Goal: Task Accomplishment & Management: Manage account settings

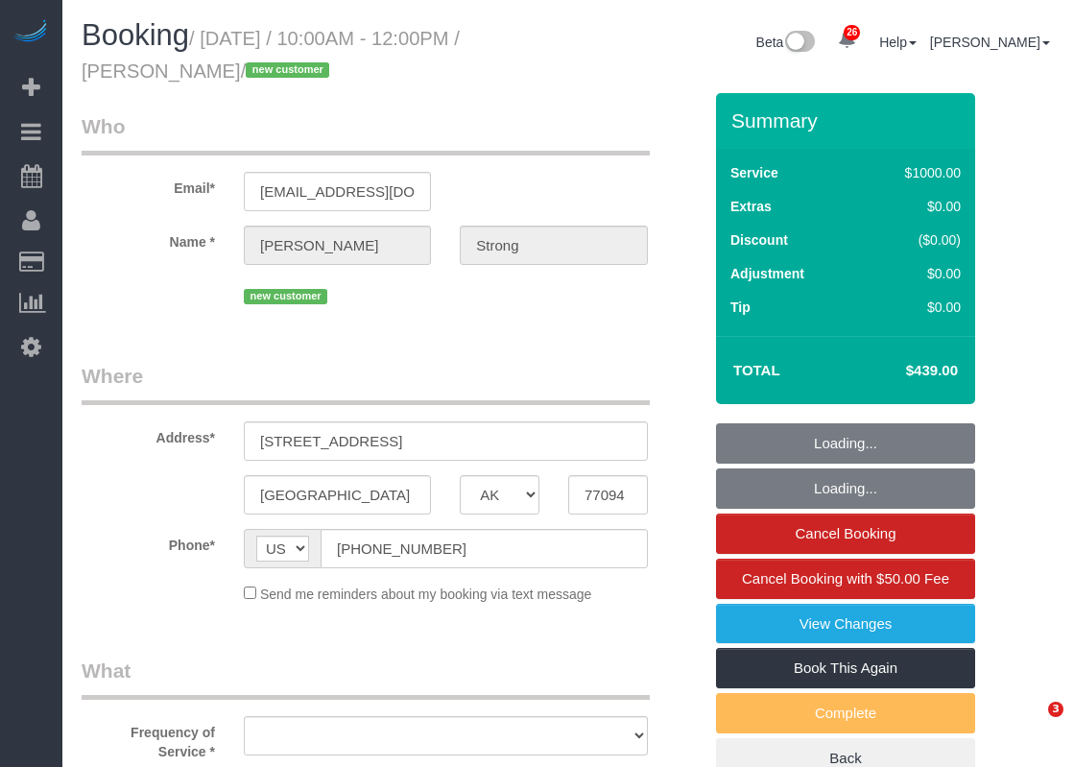
select select "[GEOGRAPHIC_DATA]"
select select "object:11215"
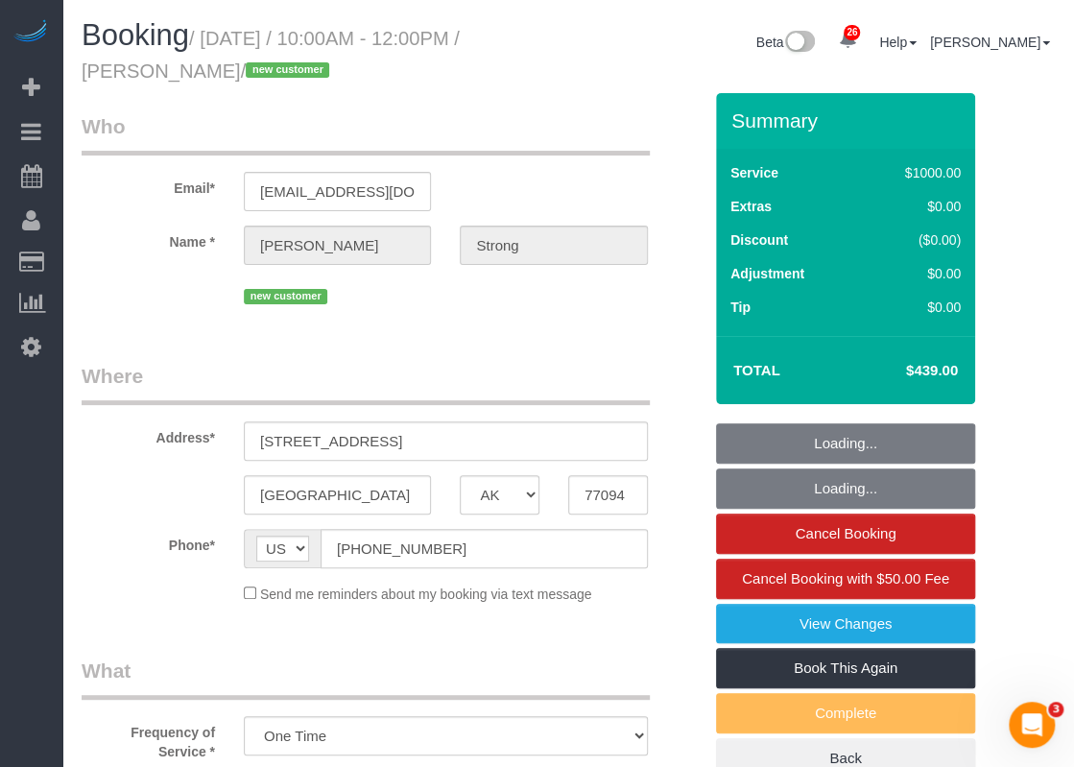
select select "string:fspay-4fd96d3a-9fbd-4576-92c2-894a9b6b60bd"
select select "spot327"
select select "object:11293"
select select "3"
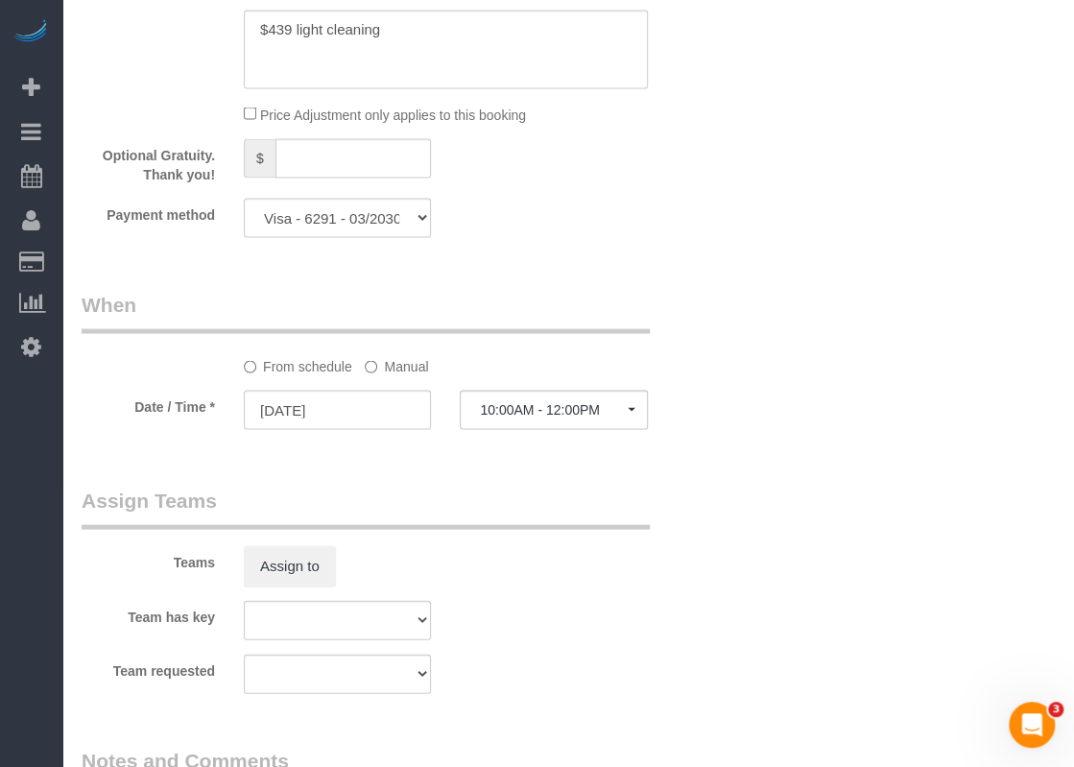
scroll to position [2022, 0]
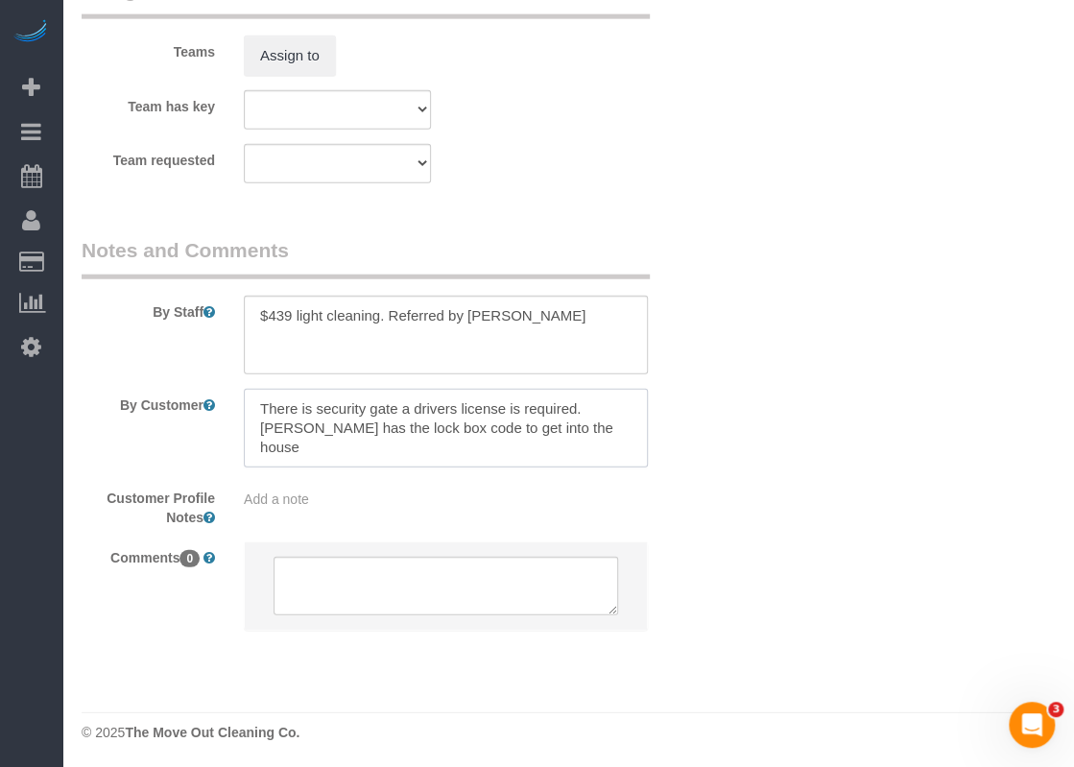
click at [584, 410] on textarea at bounding box center [446, 428] width 404 height 79
drag, startPoint x: 556, startPoint y: 309, endPoint x: 470, endPoint y: 311, distance: 85.5
click at [470, 311] on textarea at bounding box center [446, 335] width 404 height 79
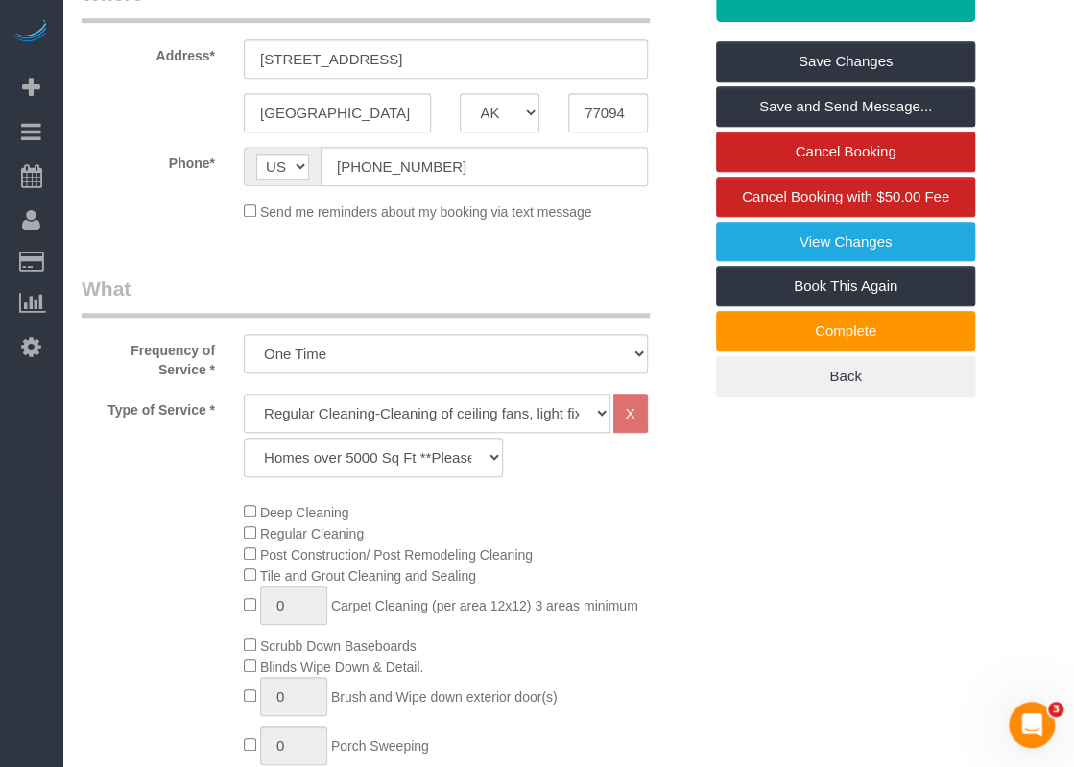
scroll to position [294, 0]
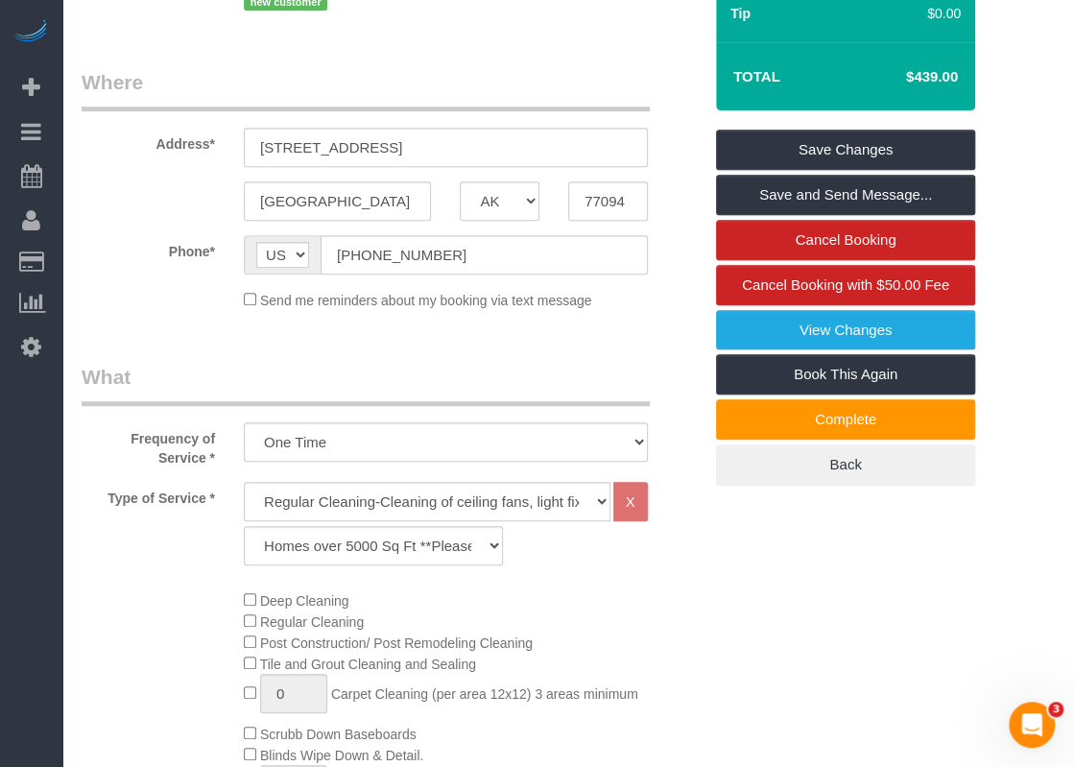
click at [396, 108] on legend "Where" at bounding box center [366, 89] width 568 height 43
click at [406, 136] on input "[STREET_ADDRESS]" at bounding box center [446, 147] width 404 height 39
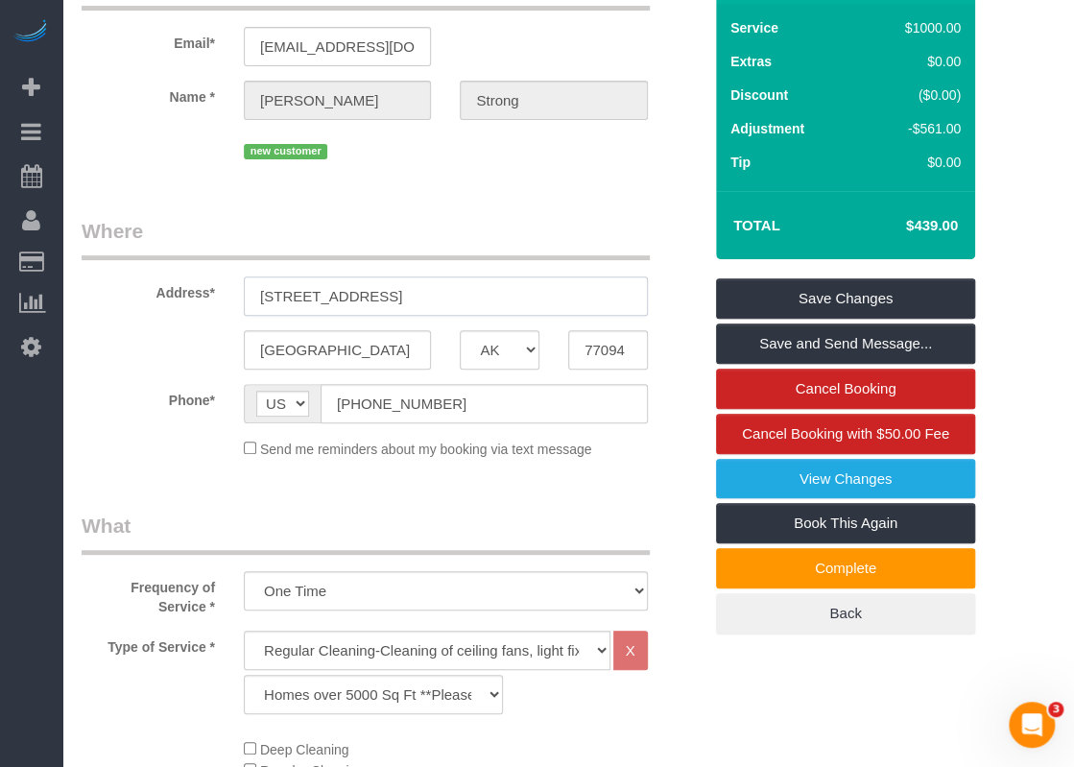
scroll to position [6, 0]
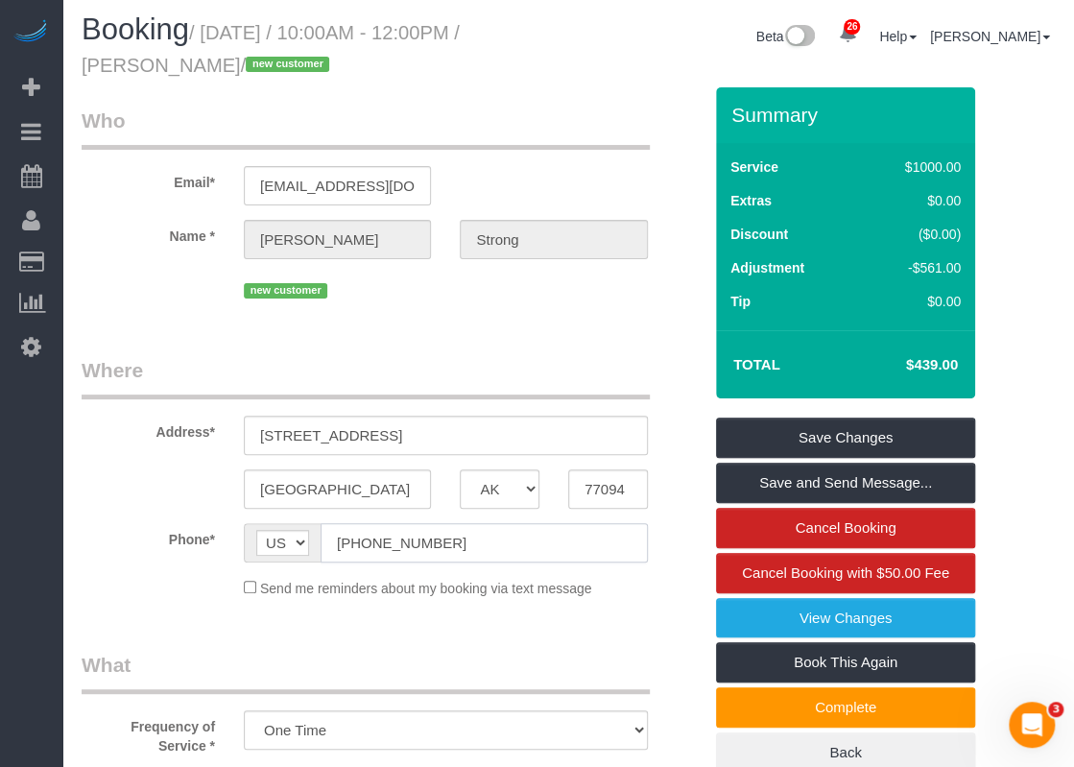
click at [440, 553] on input "[PHONE_NUMBER]" at bounding box center [484, 542] width 327 height 39
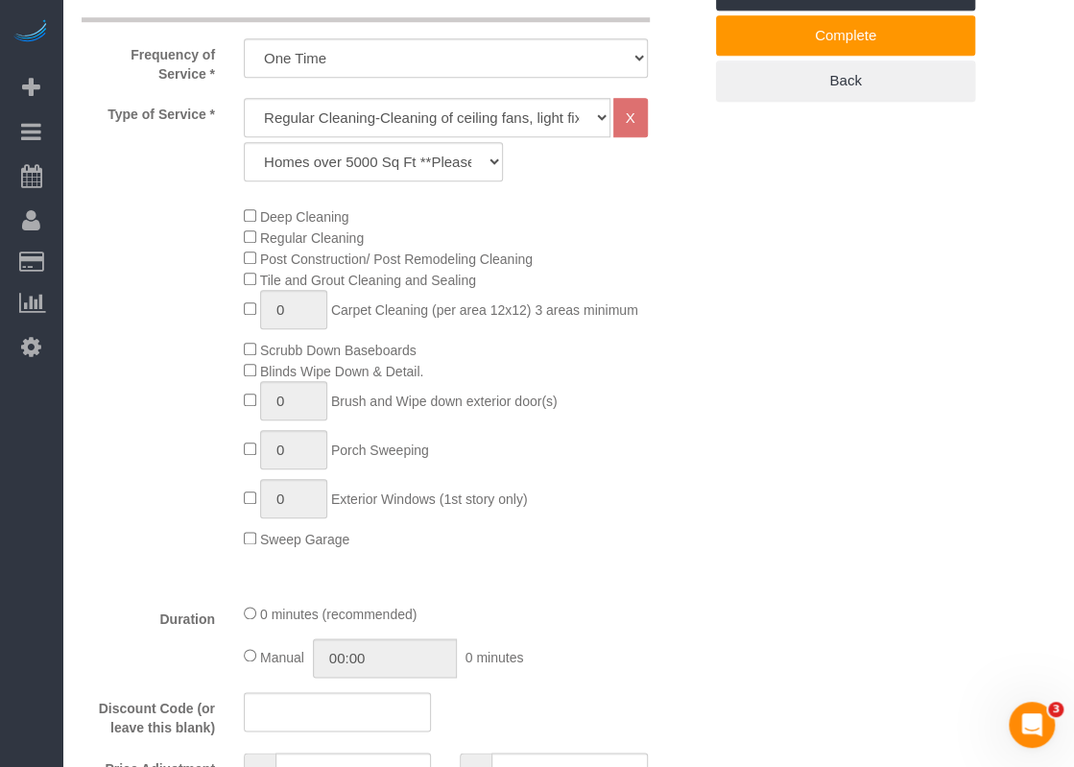
scroll to position [0, 0]
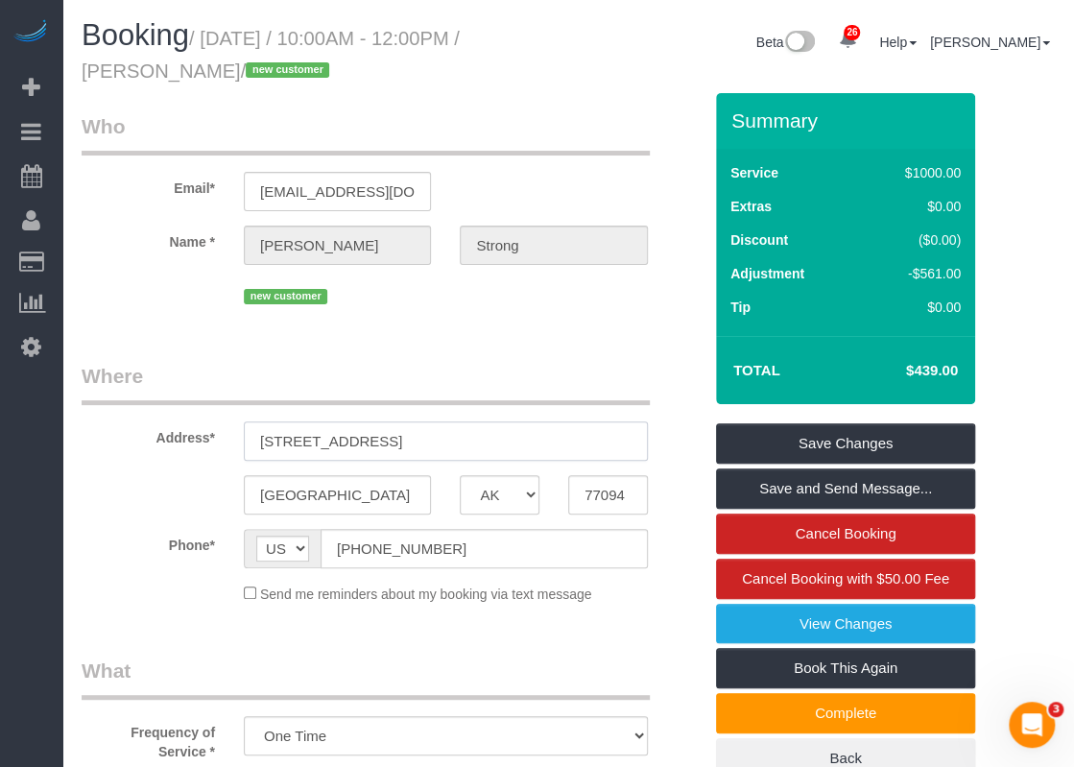
click at [398, 437] on input "[STREET_ADDRESS]" at bounding box center [446, 440] width 404 height 39
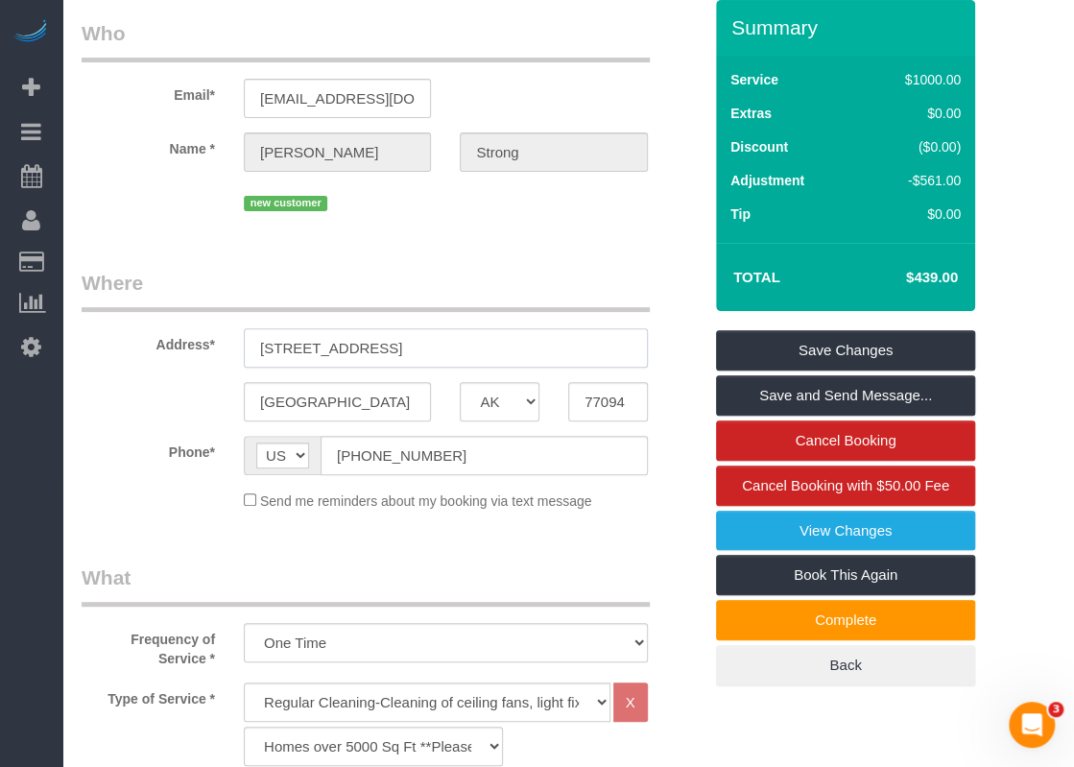
scroll to position [96, 0]
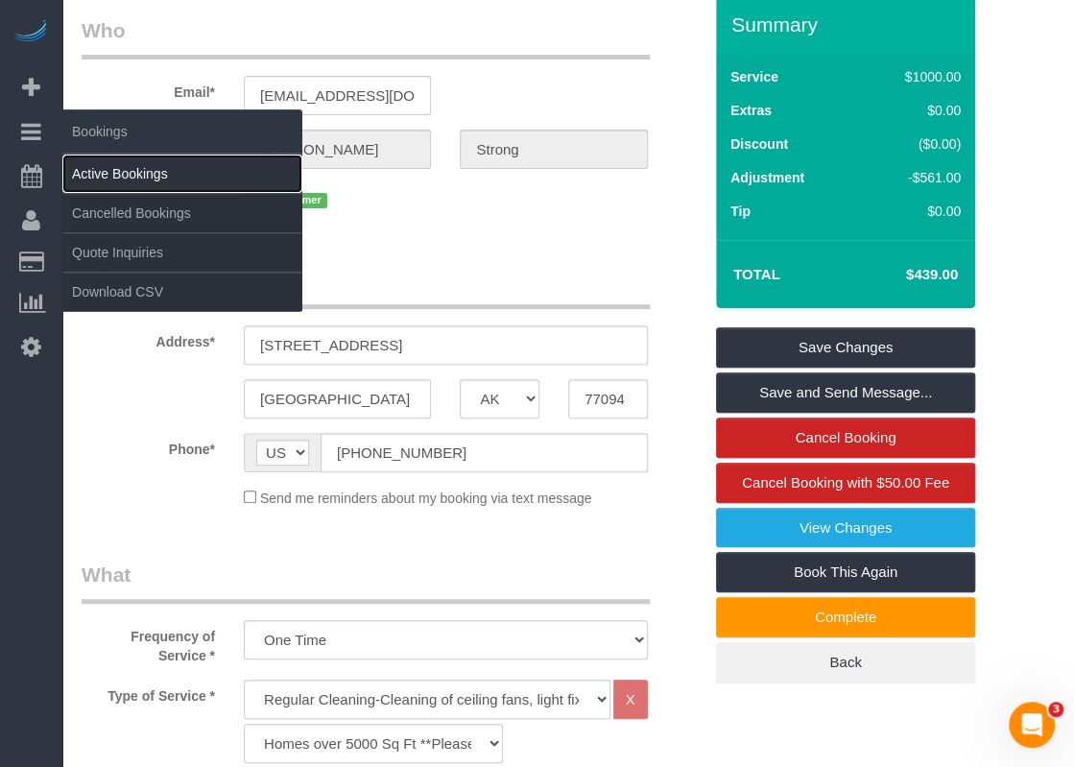
click at [115, 166] on link "Active Bookings" at bounding box center [182, 174] width 240 height 38
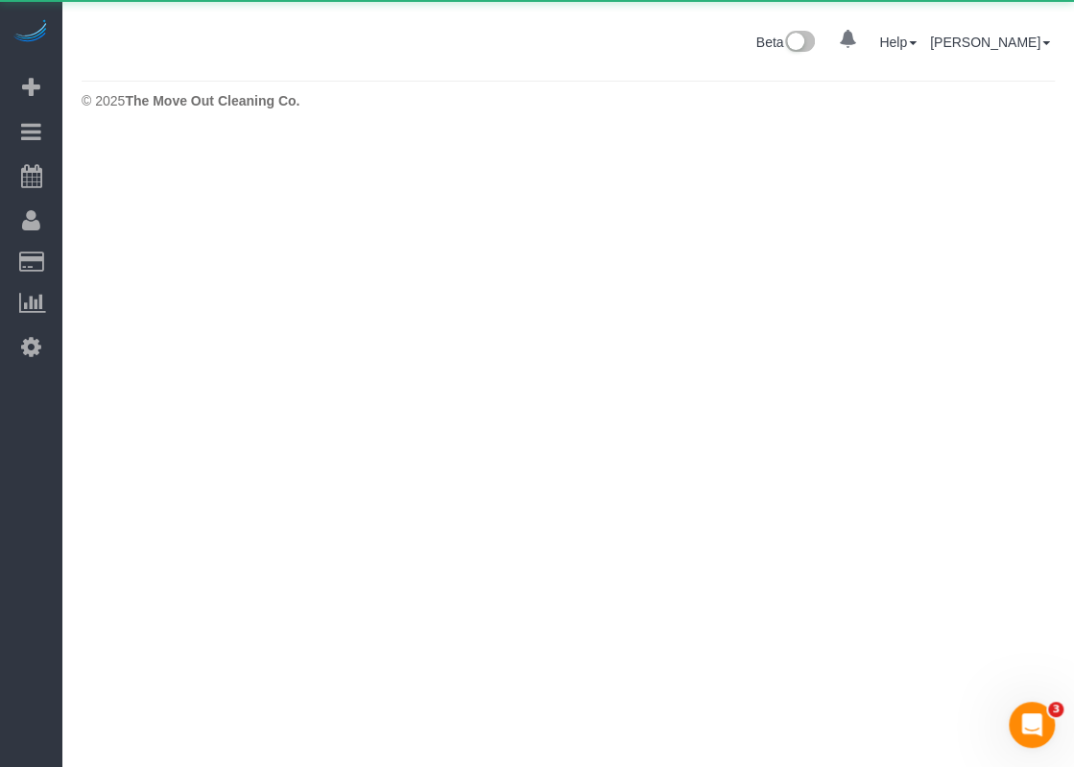
scroll to position [0, 0]
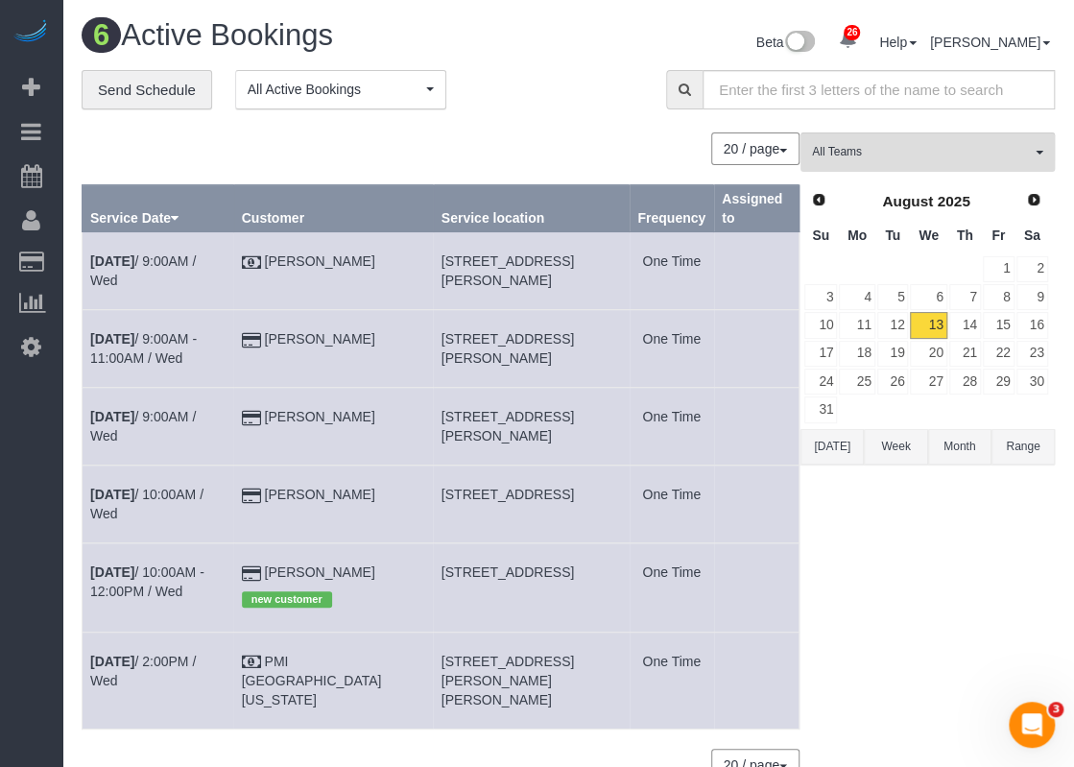
click at [203, 471] on td "[DATE] 10:00AM / Wed" at bounding box center [159, 505] width 152 height 78
click at [200, 489] on link "[DATE] 10:00AM / Wed" at bounding box center [146, 504] width 113 height 35
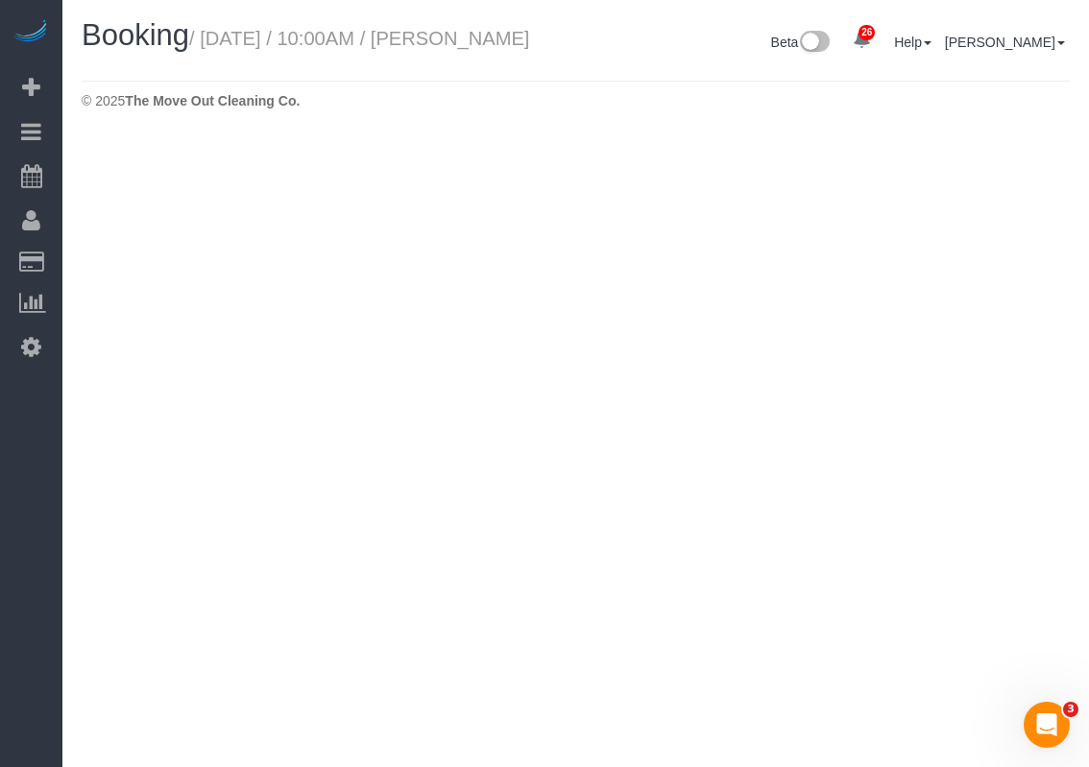
select select "[GEOGRAPHIC_DATA]"
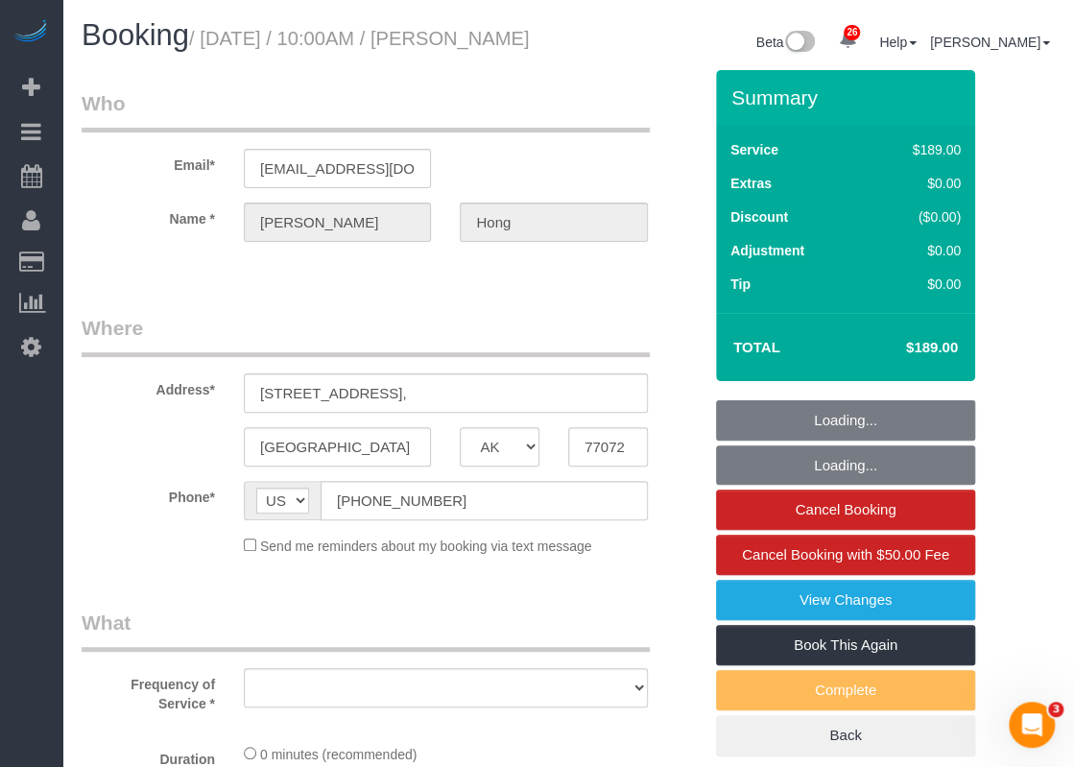
select select "string:fspay-d4e4acbe-7445-49c3-a9dc-3faae8dd80e9"
select select "object:12110"
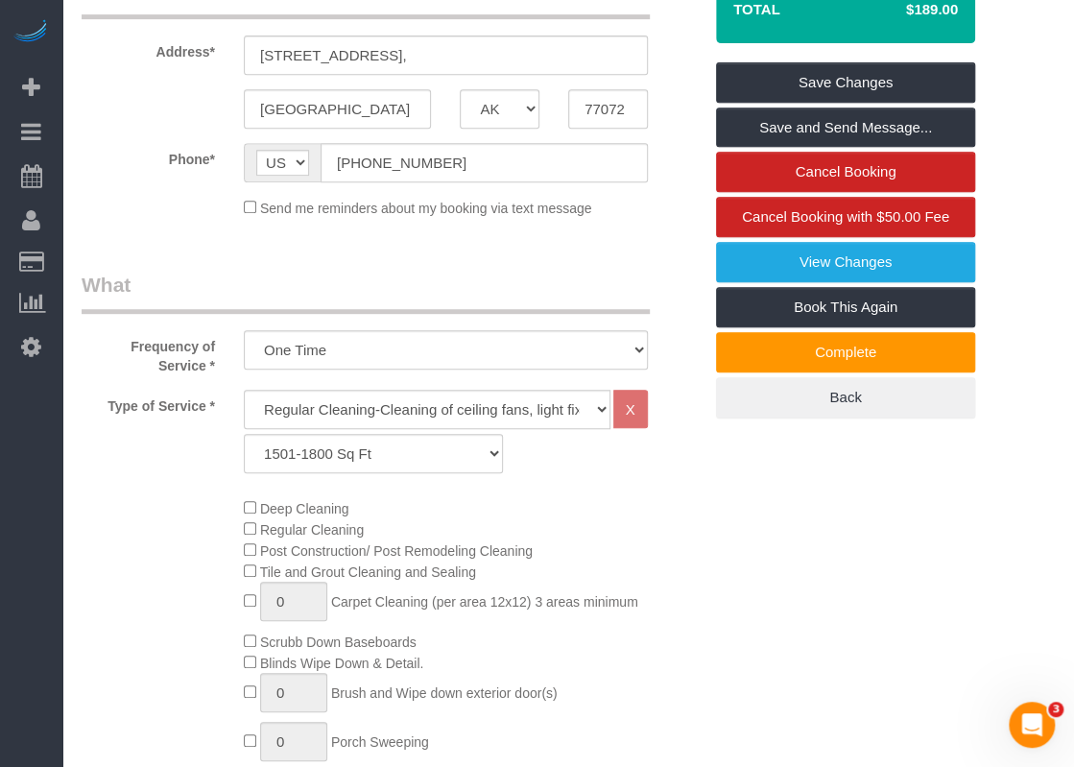
scroll to position [384, 0]
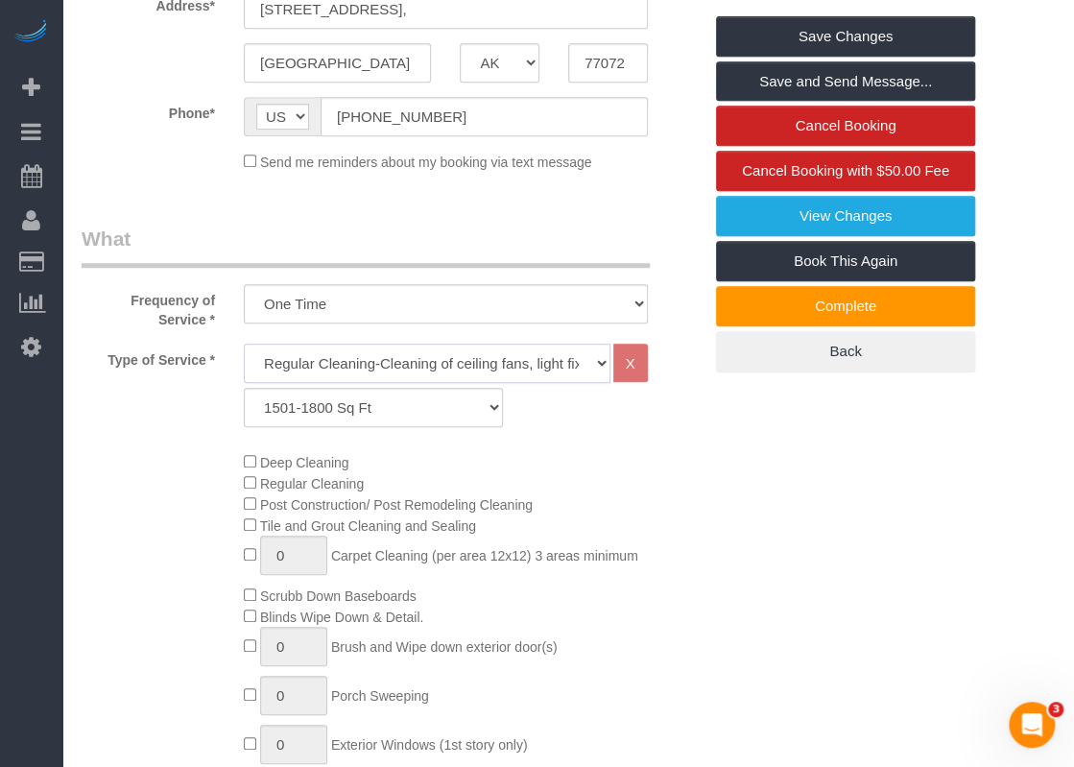
click at [310, 383] on select "Regular Cleaning-Cleaning of ceiling fans, light fixtures, windowsills, dust ba…" at bounding box center [427, 363] width 367 height 39
select select "4"
click at [244, 366] on select "Regular Cleaning-Cleaning of ceiling fans, light fixtures, windowsills, dust ba…" at bounding box center [427, 363] width 367 height 39
click at [249, 470] on span "Deep Cleaning" at bounding box center [297, 462] width 106 height 15
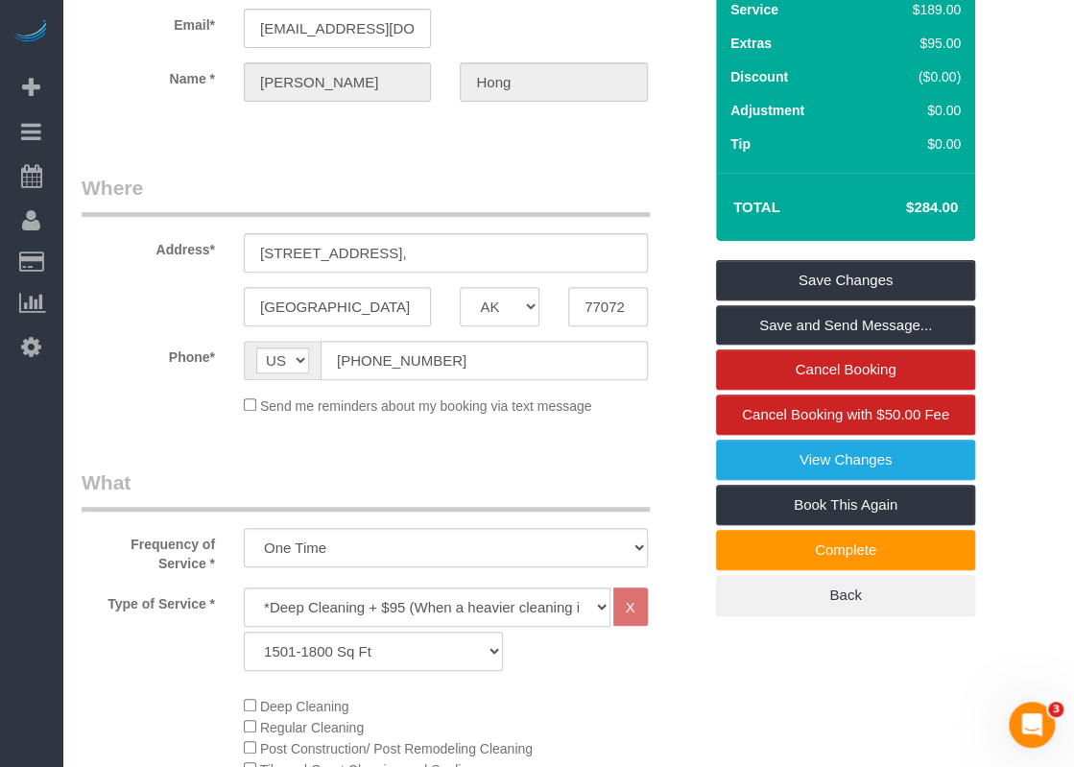
scroll to position [0, 0]
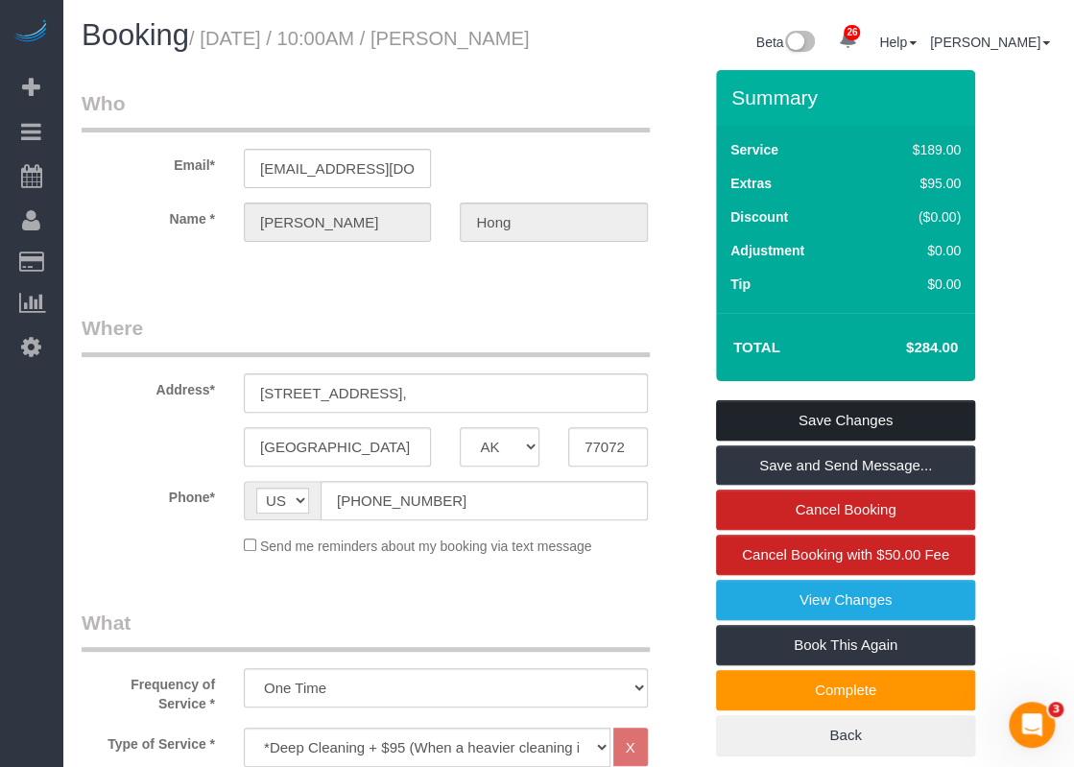
click at [803, 437] on link "Save Changes" at bounding box center [845, 420] width 259 height 40
